Goal: Find specific page/section: Find specific page/section

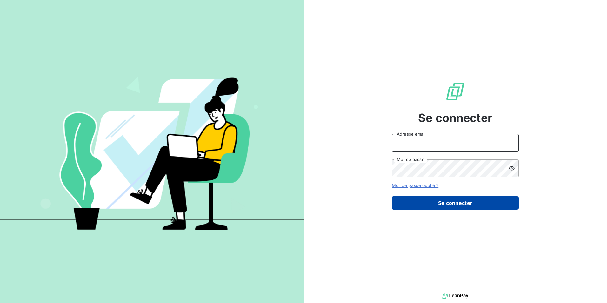
type input "mj@scepia.fr"
click at [460, 202] on button "Se connecter" at bounding box center [455, 202] width 127 height 13
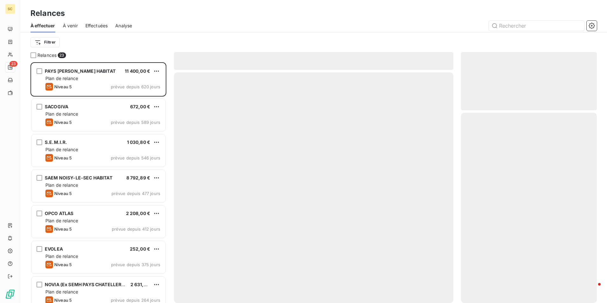
scroll to position [236, 131]
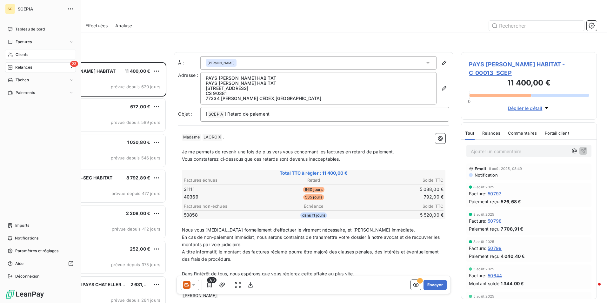
click at [21, 54] on span "Clients" at bounding box center [22, 55] width 13 height 6
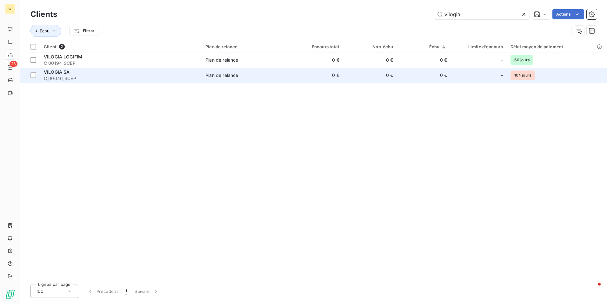
type input "vilogia"
click at [74, 77] on span "C_00046_SCEP" at bounding box center [121, 78] width 154 height 6
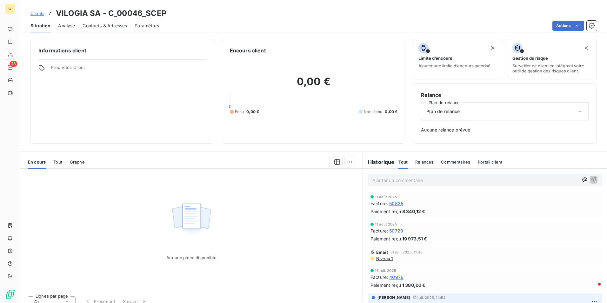
scroll to position [7, 0]
